Goal: Task Accomplishment & Management: Use online tool/utility

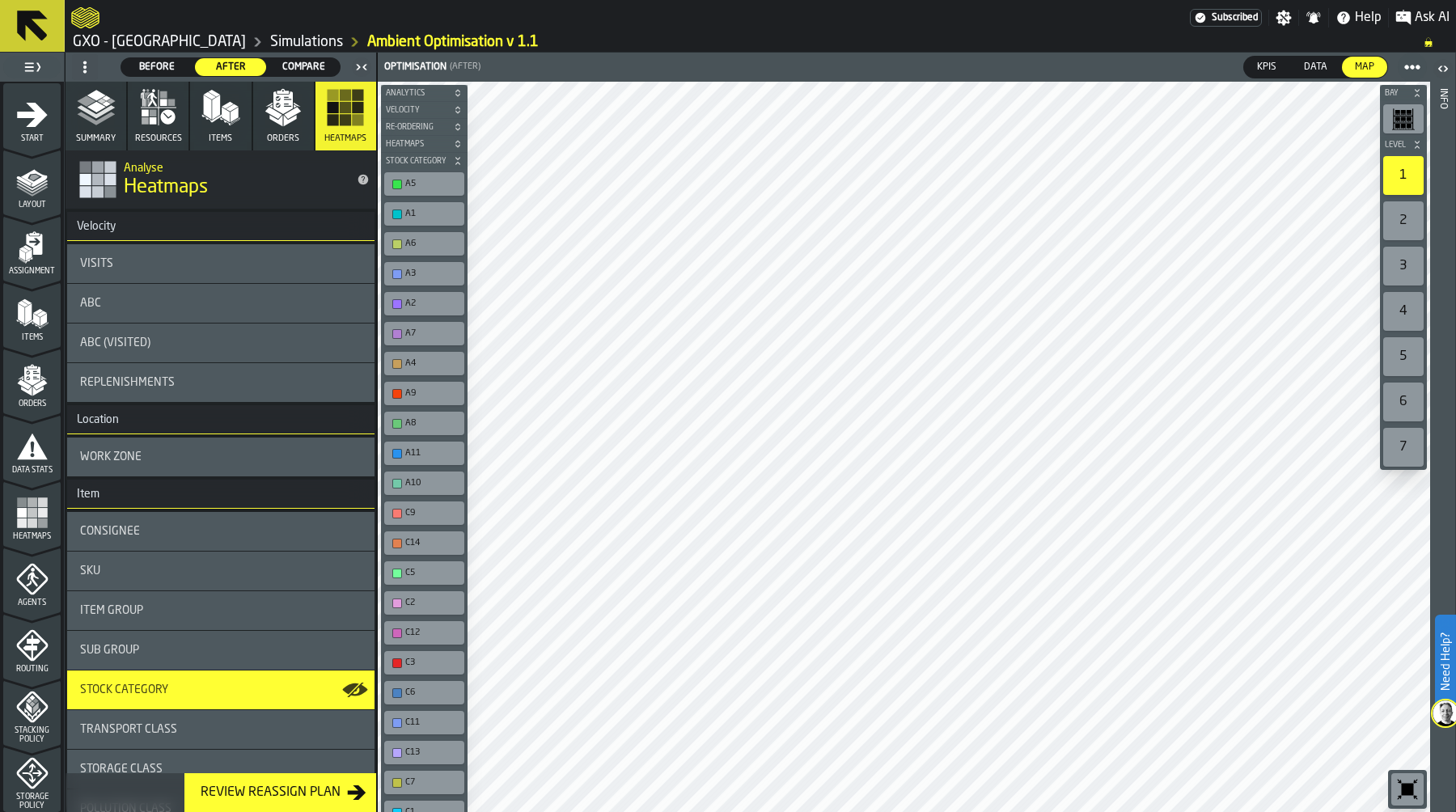
scroll to position [229, 0]
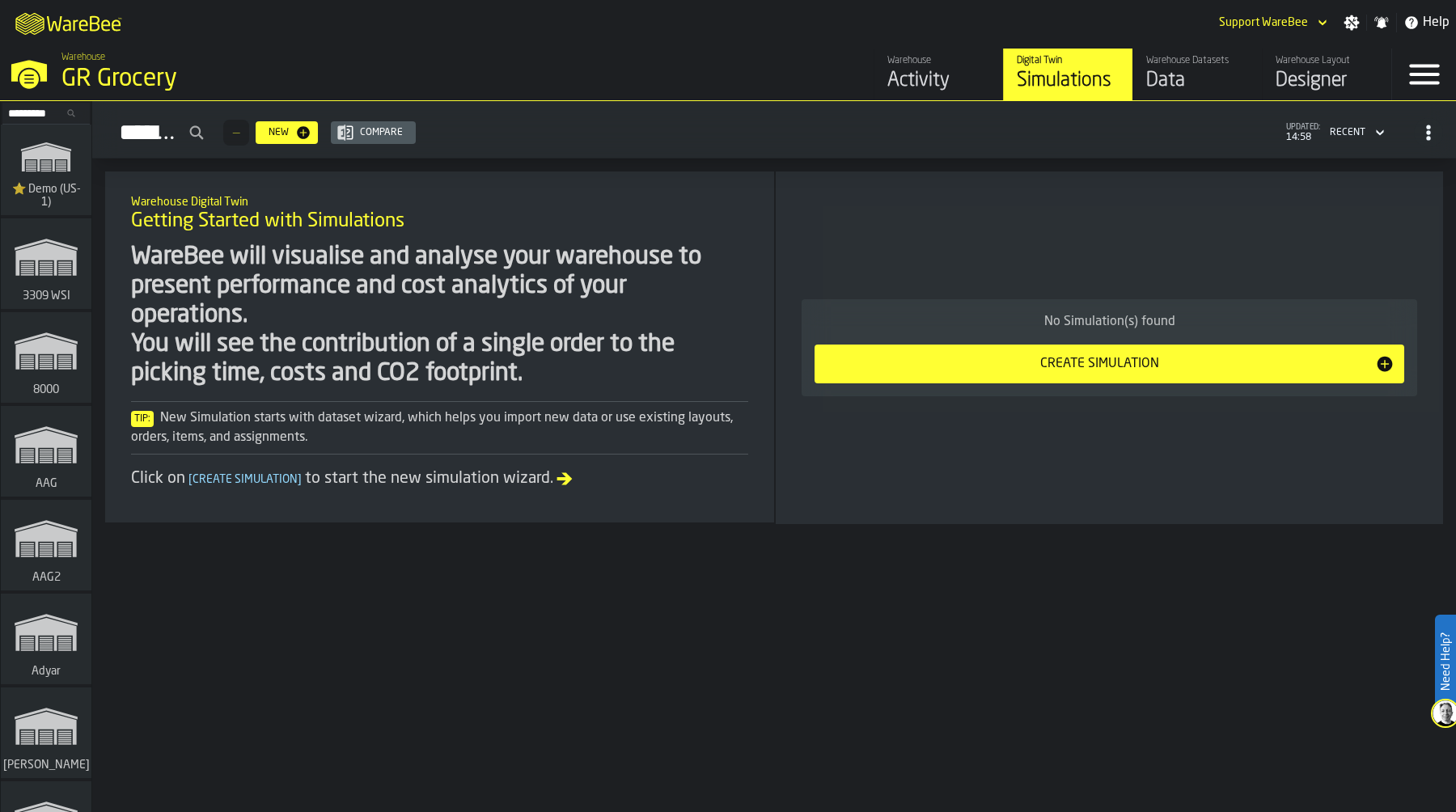
click at [24, 114] on input "Search..." at bounding box center [46, 113] width 84 height 17
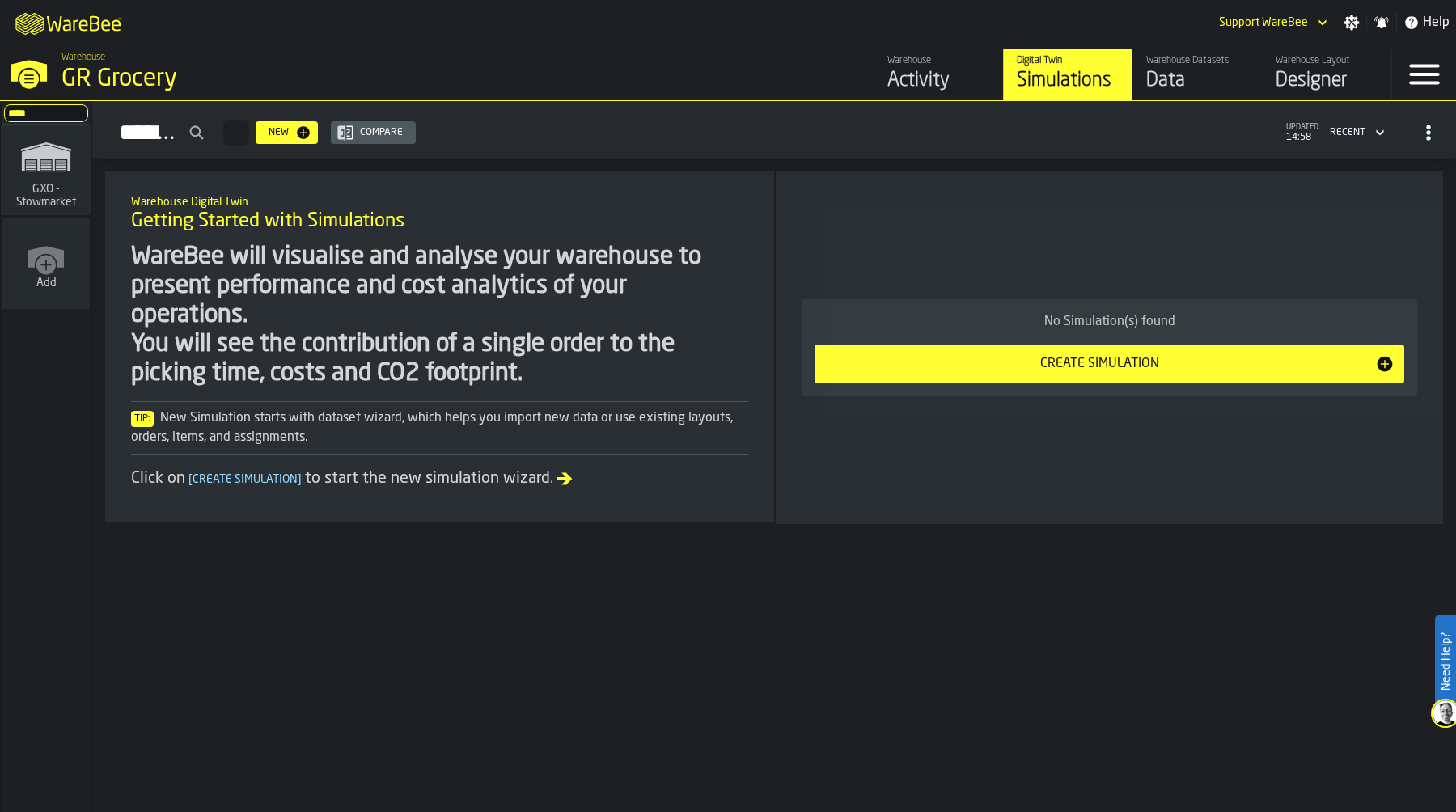
type input "****"
click at [45, 165] on icon "link-to-/wh/i/1f322264-80fa-4175-88bb-566e6213dfa5/simulations" at bounding box center [45, 156] width 78 height 52
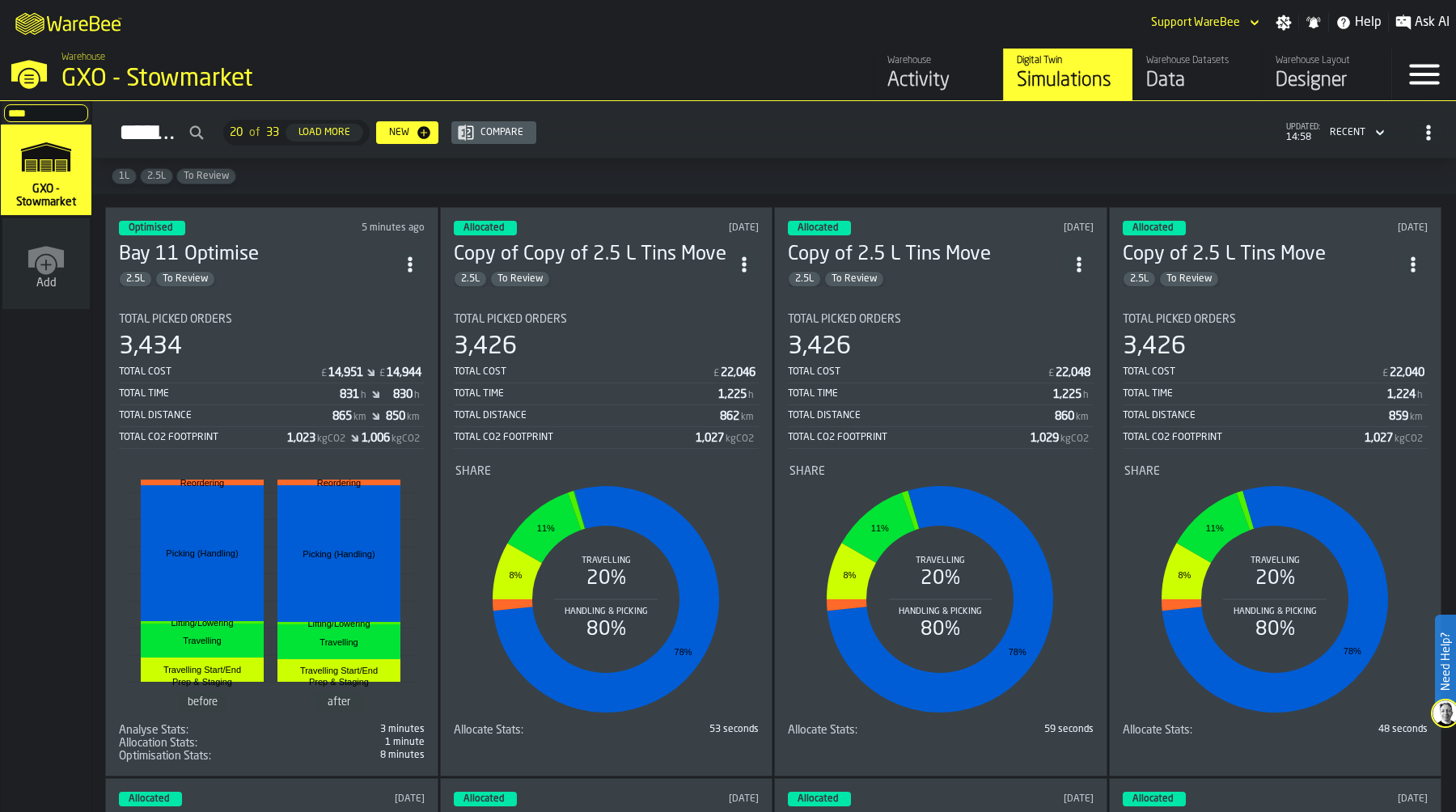
click at [275, 276] on div "2.5L To Review" at bounding box center [257, 279] width 276 height 17
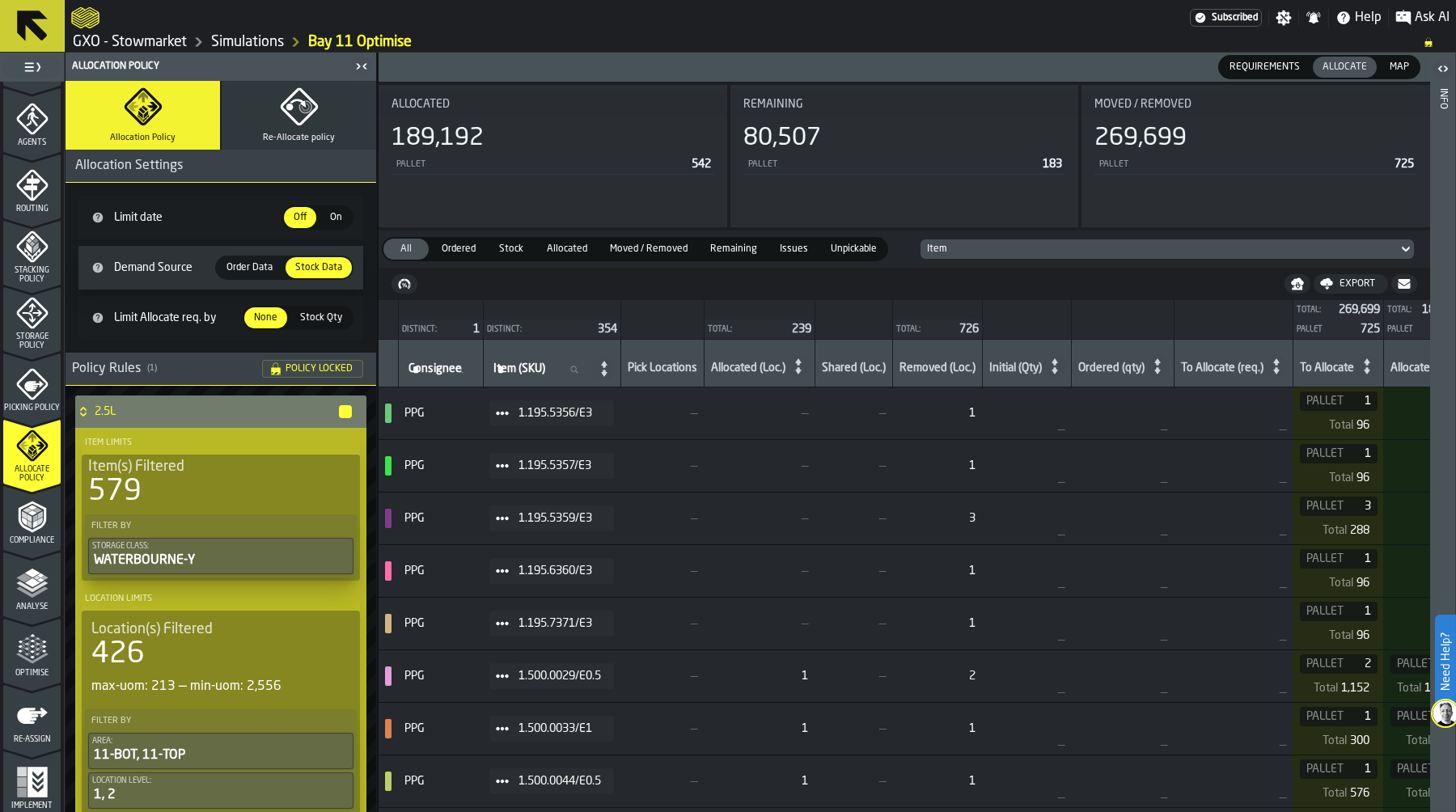
scroll to position [463, 0]
click at [28, 664] on div "Optimise" at bounding box center [32, 652] width 58 height 45
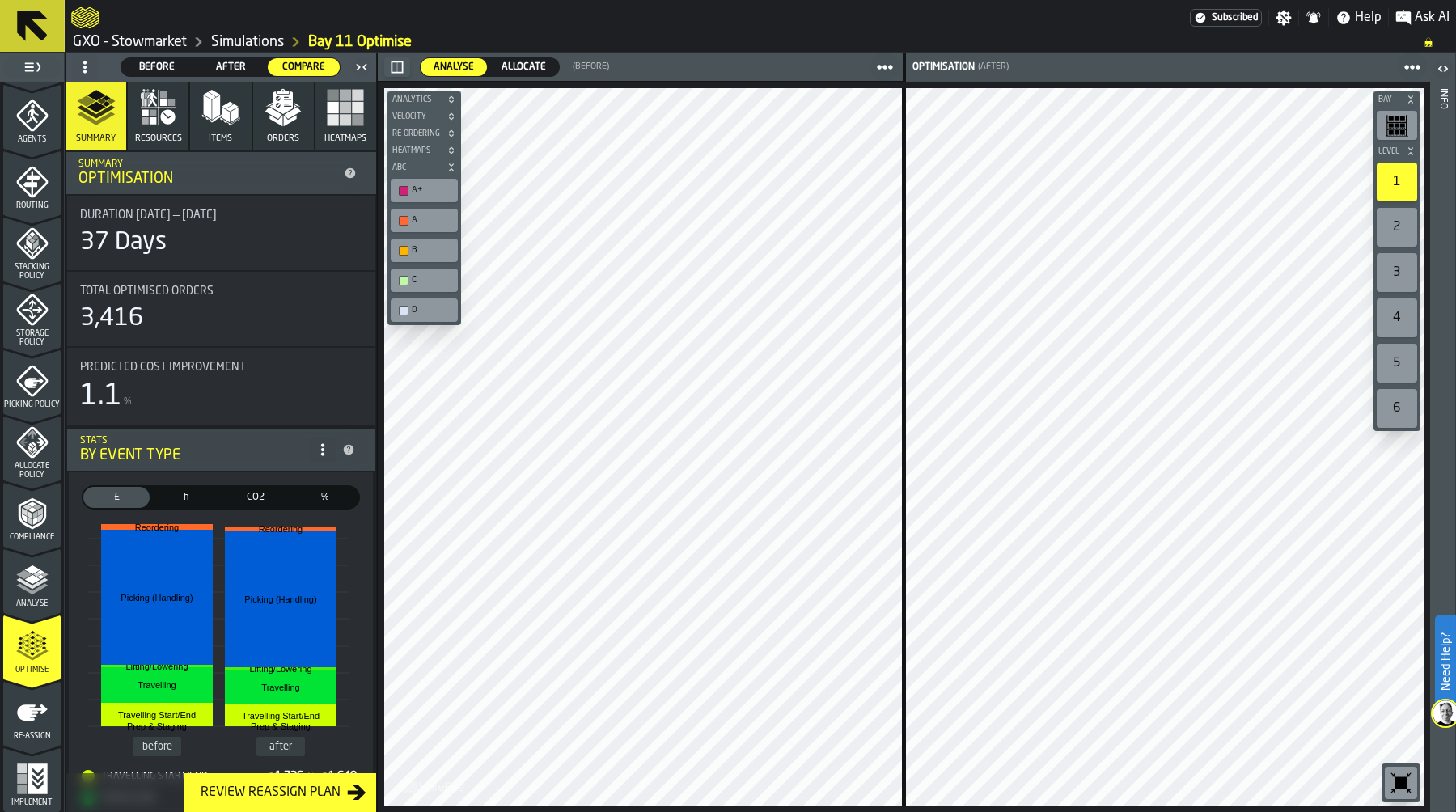
click at [77, 62] on span at bounding box center [85, 67] width 26 height 26
click at [101, 86] on li "Show Setup" at bounding box center [123, 100] width 103 height 38
